Goal: Task Accomplishment & Management: Complete application form

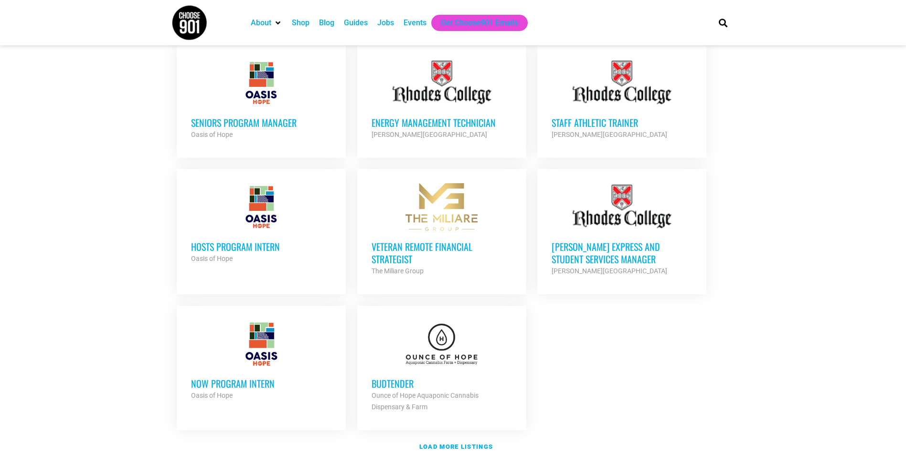
scroll to position [955, 0]
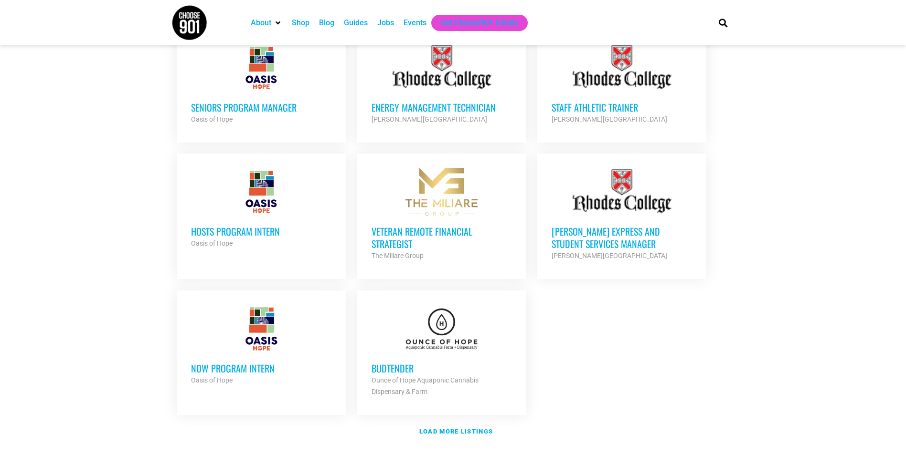
click at [481, 335] on div at bounding box center [441, 329] width 140 height 48
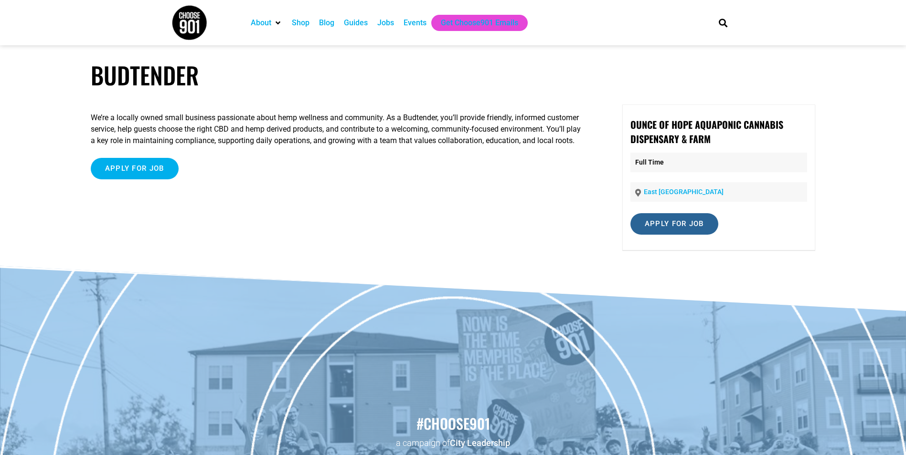
drag, startPoint x: 644, startPoint y: 228, endPoint x: 635, endPoint y: 250, distance: 24.0
click at [635, 250] on div "Ounce of Hope Aquaponic Cannabis Dispensary & Farm Full Time East Memphis Apply…" at bounding box center [718, 178] width 193 height 146
click at [679, 232] on input "Apply for job" at bounding box center [674, 223] width 88 height 21
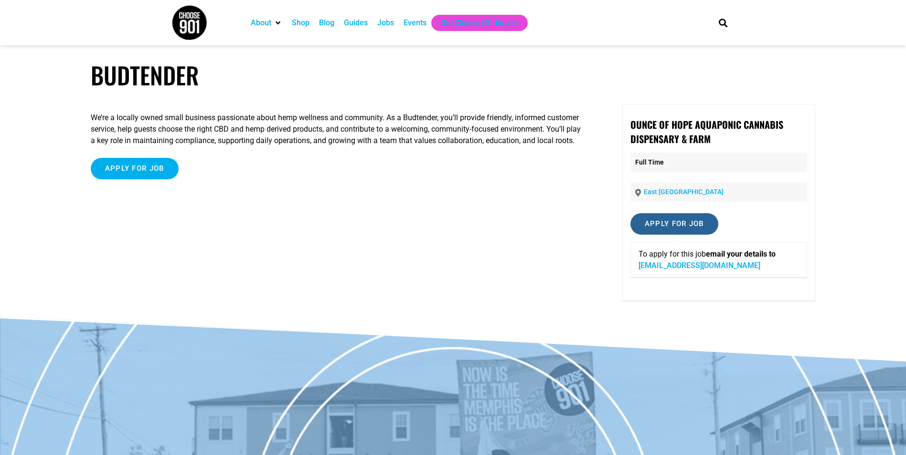
click at [671, 225] on input "Apply for job" at bounding box center [674, 223] width 88 height 21
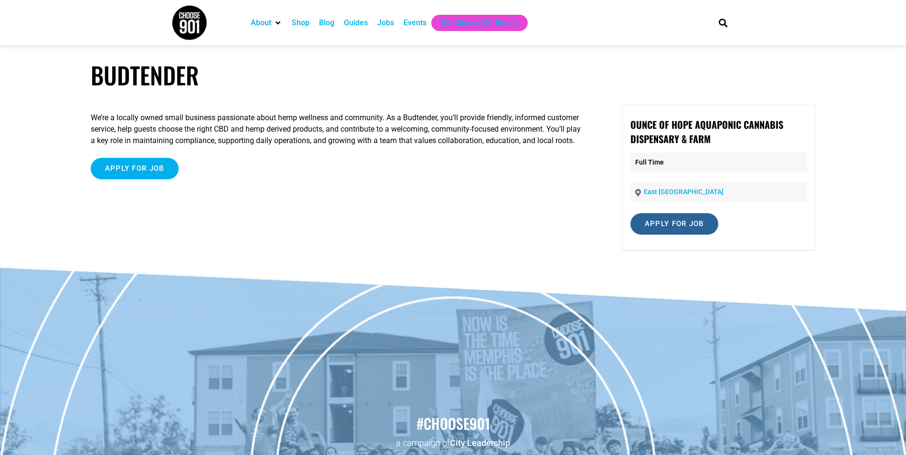
click at [661, 220] on input "Apply for job" at bounding box center [674, 223] width 88 height 21
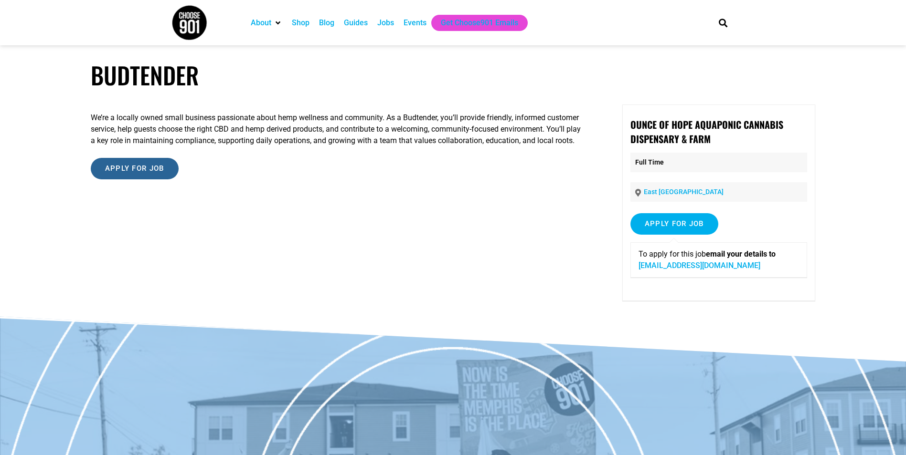
click at [164, 179] on input "Apply for job" at bounding box center [135, 168] width 88 height 21
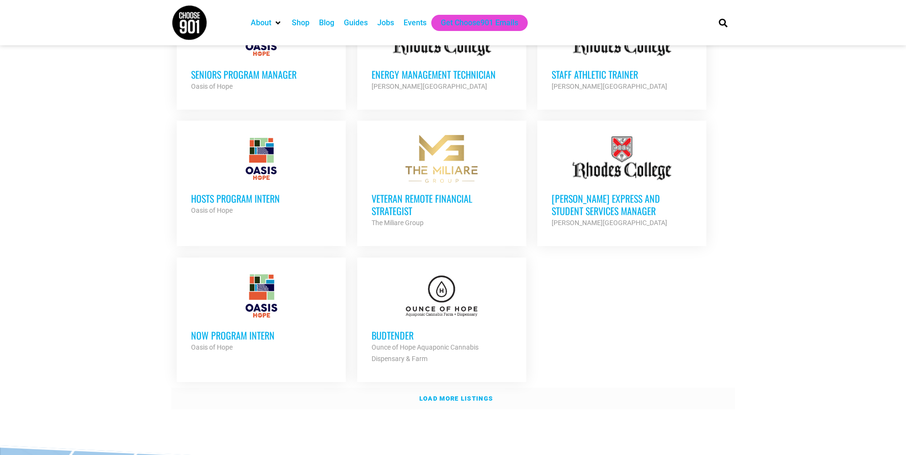
scroll to position [1002, 0]
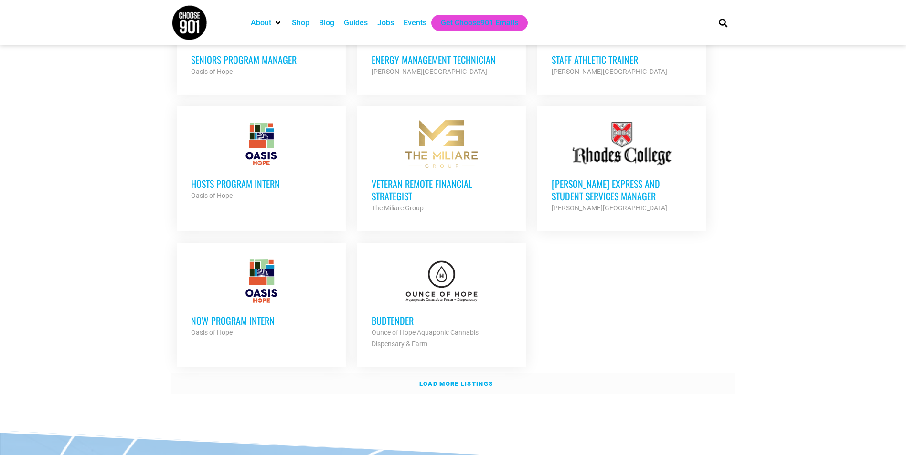
click at [465, 373] on link "Load more listings" at bounding box center [452, 384] width 563 height 22
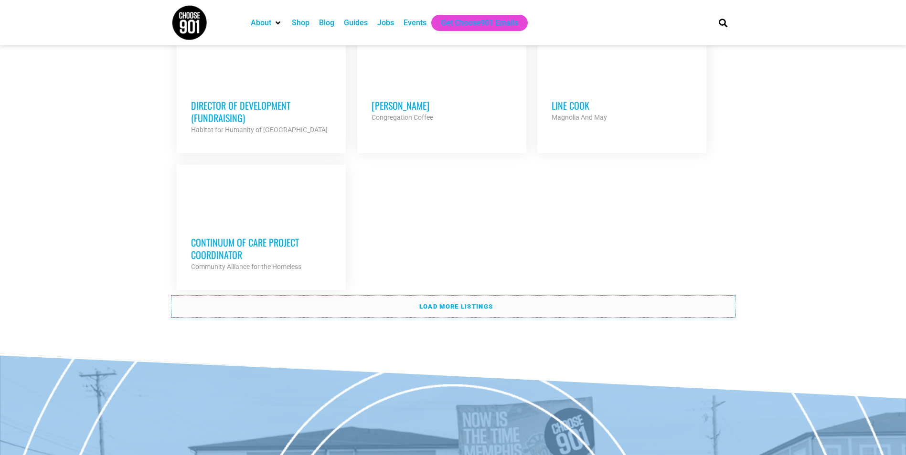
scroll to position [2053, 0]
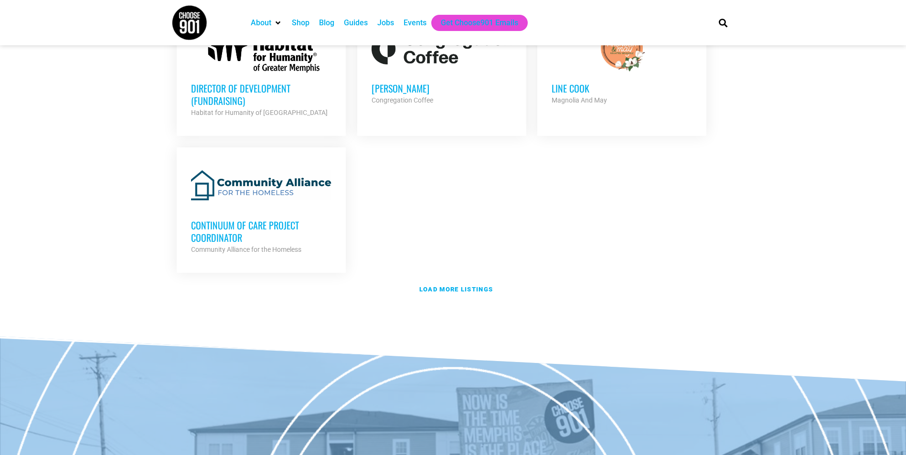
click at [505, 279] on link "Load more listings" at bounding box center [452, 290] width 563 height 22
